Goal: Task Accomplishment & Management: Use online tool/utility

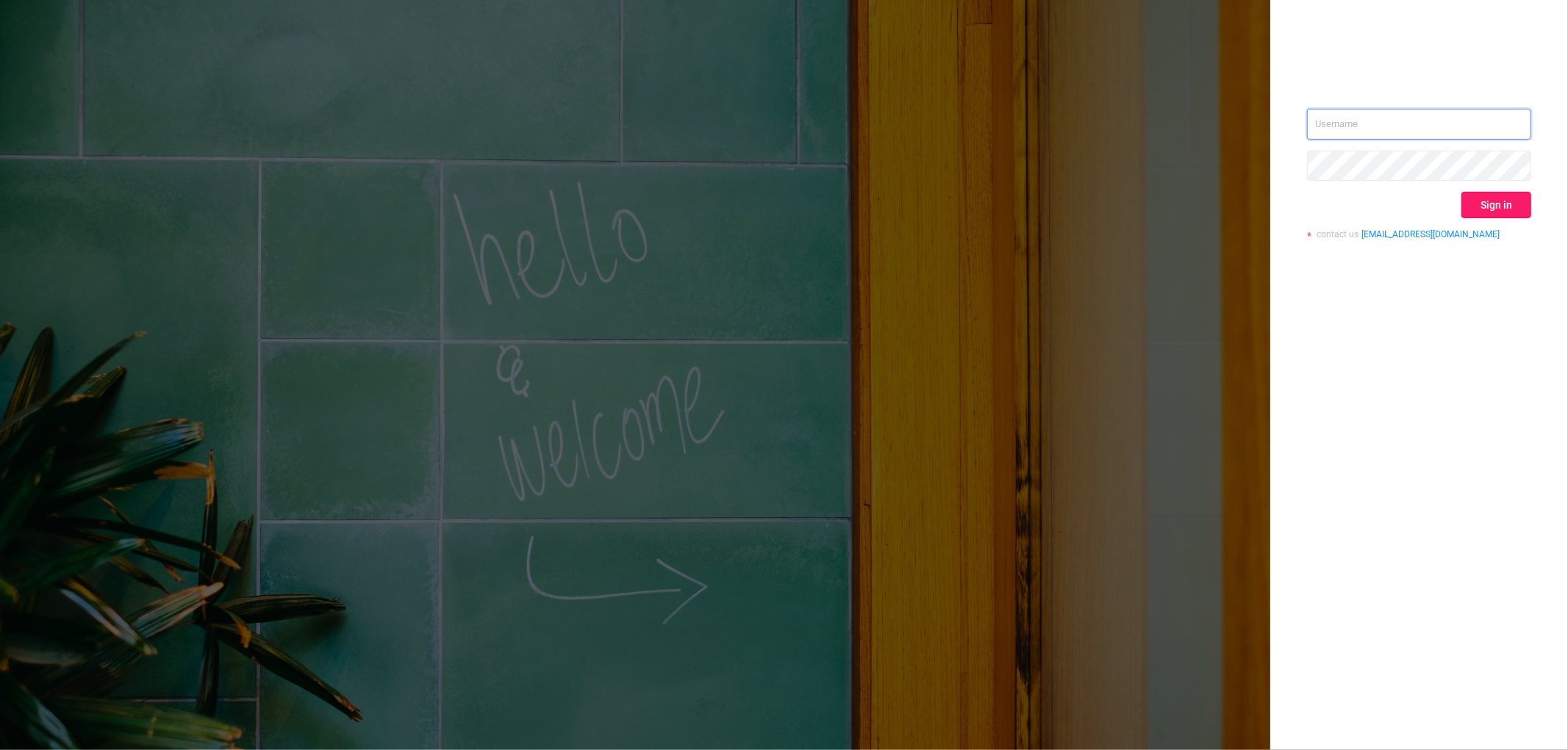
type input "[EMAIL_ADDRESS][DOMAIN_NAME]"
click at [1492, 197] on button "Sign in" at bounding box center [1496, 205] width 70 height 27
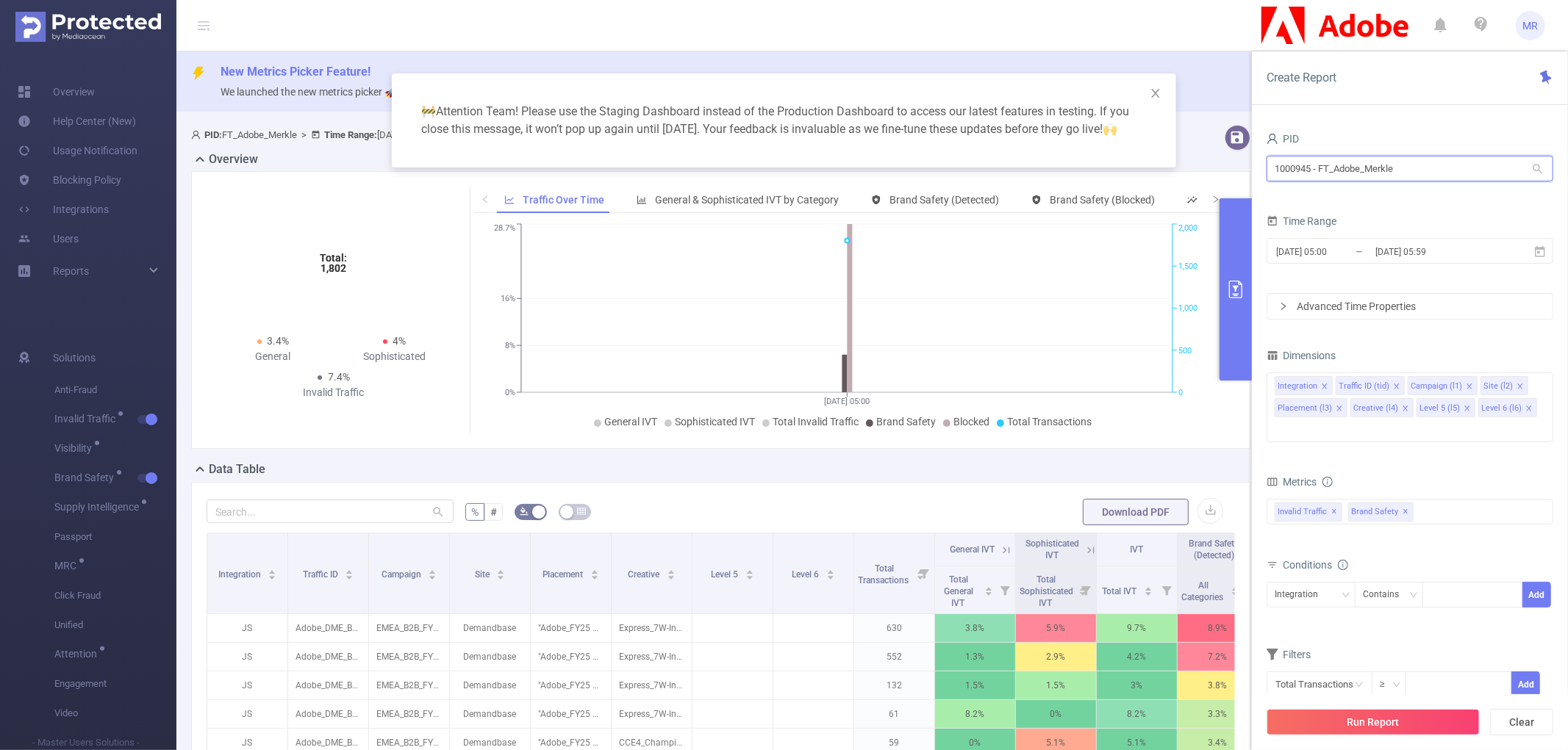
click at [1349, 178] on input "1000945 - FT_Adobe_Merkle" at bounding box center [1409, 169] width 286 height 26
type input "pix"
